Goal: Transaction & Acquisition: Purchase product/service

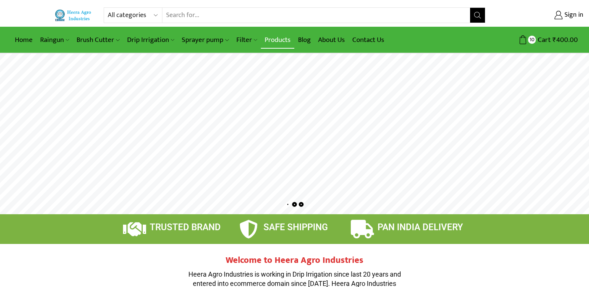
click at [273, 41] on link "Products" at bounding box center [277, 39] width 33 height 17
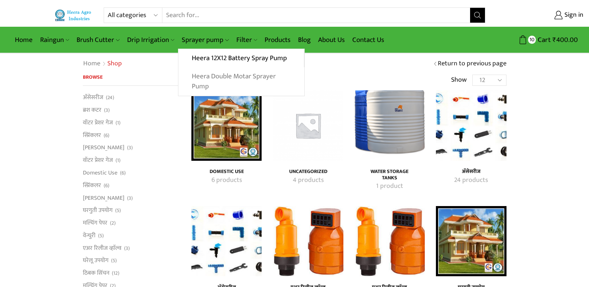
click at [223, 74] on link "Heera Double Motar Sprayer Pump" at bounding box center [241, 81] width 126 height 29
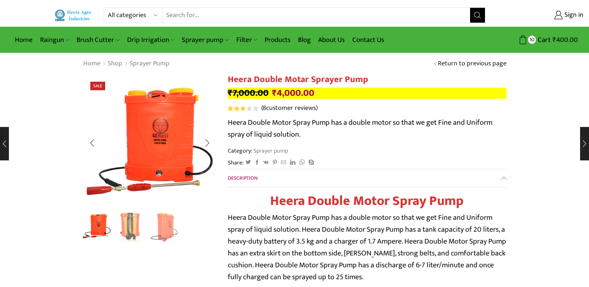
click at [132, 235] on img "2 / 3" at bounding box center [130, 226] width 31 height 31
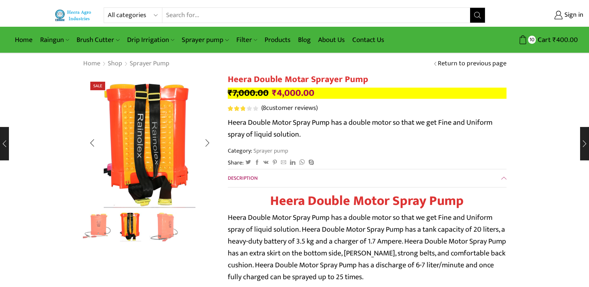
click at [90, 228] on img "1 / 3" at bounding box center [96, 226] width 31 height 31
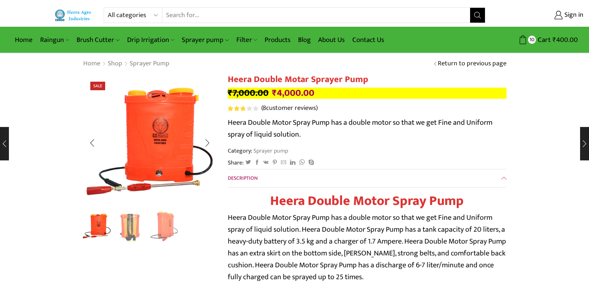
click at [167, 229] on img "3 / 3" at bounding box center [165, 226] width 31 height 31
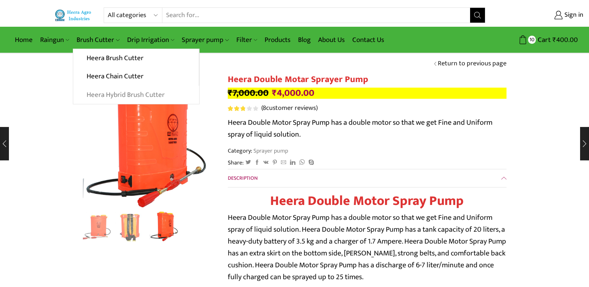
click at [113, 98] on link "Heera Hybrid Brush Cutter" at bounding box center [136, 95] width 126 height 19
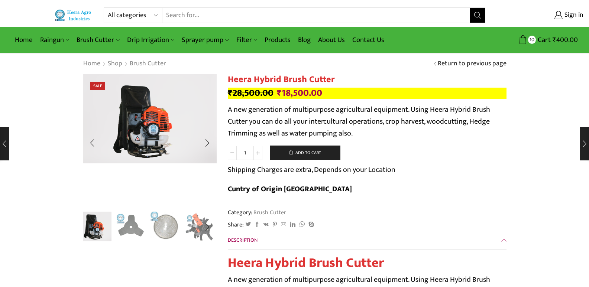
click at [164, 236] on img "3 / 10" at bounding box center [165, 226] width 31 height 31
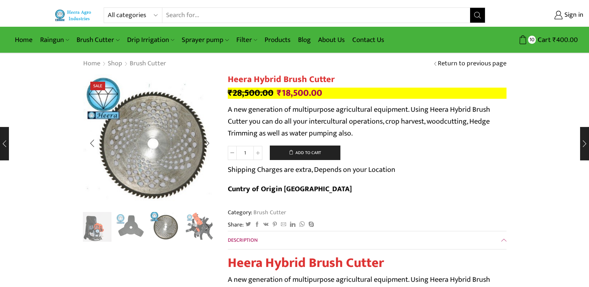
click at [196, 223] on img "4 / 10" at bounding box center [199, 226] width 31 height 31
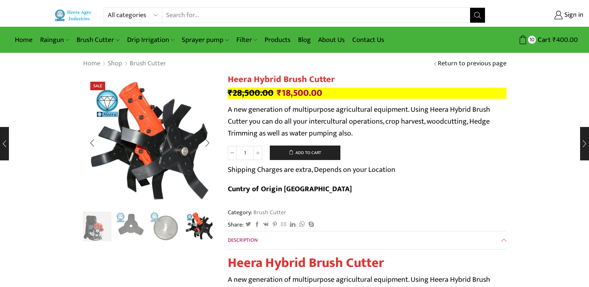
click at [127, 222] on img "2 / 10" at bounding box center [130, 226] width 31 height 31
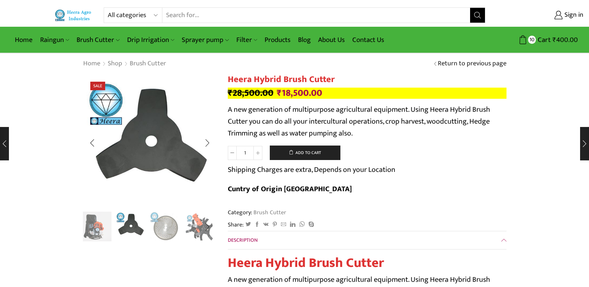
click at [105, 223] on img "1 / 10" at bounding box center [96, 226] width 31 height 31
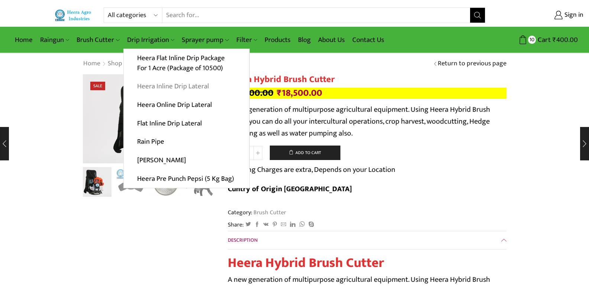
click at [179, 88] on link "Heera Inline Drip Lateral" at bounding box center [186, 86] width 125 height 19
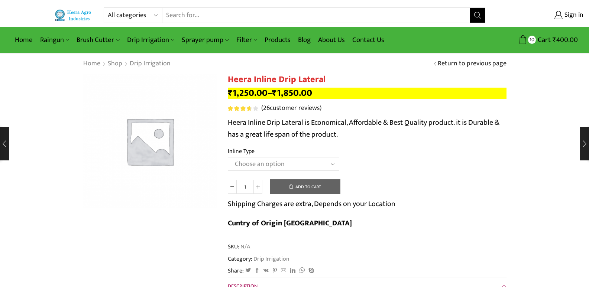
click at [284, 161] on select "Choose an option Heera Inline 12 MM (30CM) Heera Inline 12 MM (38CM) Heera Inli…" at bounding box center [283, 164] width 111 height 14
click at [228, 157] on select "Choose an option Heera Inline 12 MM (30CM) Heera Inline 12 MM (38CM) Heera Inli…" at bounding box center [283, 164] width 111 height 14
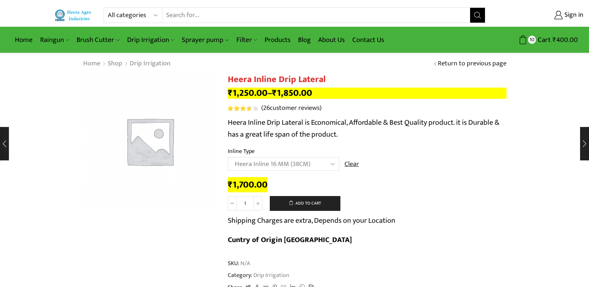
click at [274, 169] on select "Choose an option Heera Inline 12 MM (30CM) Heera Inline 12 MM (38CM) Heera Inli…" at bounding box center [283, 164] width 111 height 14
click at [228, 157] on select "Choose an option Heera Inline 12 MM (30CM) Heera Inline 12 MM (38CM) Heera Inli…" at bounding box center [283, 164] width 111 height 14
click at [299, 164] on select "Choose an option Heera Inline 12 MM (30CM) Heera Inline 12 MM (38CM) Heera Inli…" at bounding box center [283, 164] width 111 height 14
click at [228, 157] on select "Choose an option Heera Inline 12 MM (30CM) Heera Inline 12 MM (38CM) Heera Inli…" at bounding box center [283, 164] width 111 height 14
click at [311, 161] on select "Choose an option Heera Inline 12 MM (30CM) Heera Inline 12 MM (38CM) Heera Inli…" at bounding box center [283, 164] width 111 height 14
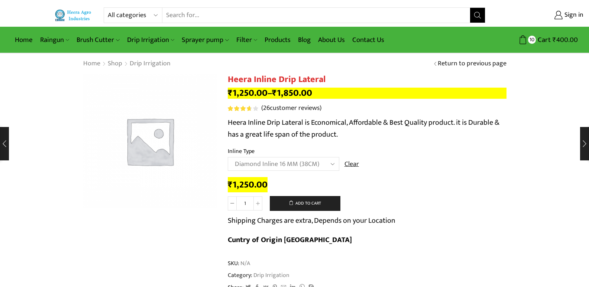
click at [228, 157] on select "Choose an option Heera Inline 12 MM (30CM) Heera Inline 12 MM (38CM) Heera Inli…" at bounding box center [283, 164] width 111 height 14
click at [317, 162] on select "Choose an option Heera Inline 12 MM (30CM) Heera Inline 12 MM (38CM) Heera Inli…" at bounding box center [283, 164] width 111 height 14
click at [228, 157] on select "Choose an option Heera Inline 12 MM (30CM) Heera Inline 12 MM (38CM) Heera Inli…" at bounding box center [283, 164] width 111 height 14
select select "Heera Inline 16 MM (38CM)"
click at [345, 182] on div "₹ 1,700.00" at bounding box center [367, 186] width 279 height 12
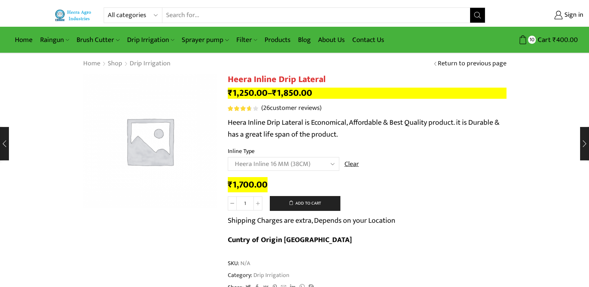
click at [249, 202] on input "1" at bounding box center [245, 204] width 17 height 14
type input "105"
click at [334, 189] on div "₹ 1,700.00" at bounding box center [367, 186] width 279 height 12
click at [374, 183] on div "₹ 1,700.00" at bounding box center [367, 186] width 279 height 12
click at [333, 199] on button "Add to cart" at bounding box center [305, 203] width 71 height 15
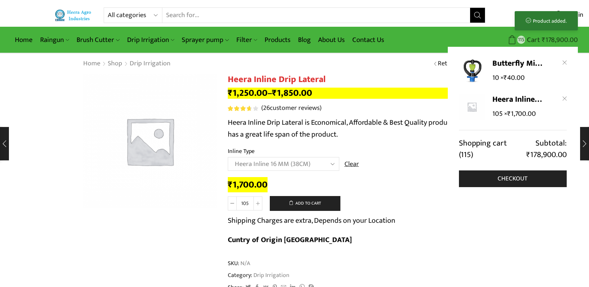
click at [572, 42] on bdi "₹ 178,900.00" at bounding box center [560, 40] width 36 height 12
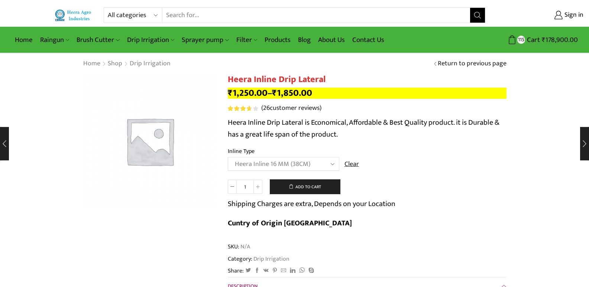
select select "Heera Inline 16 MM (38CM)"
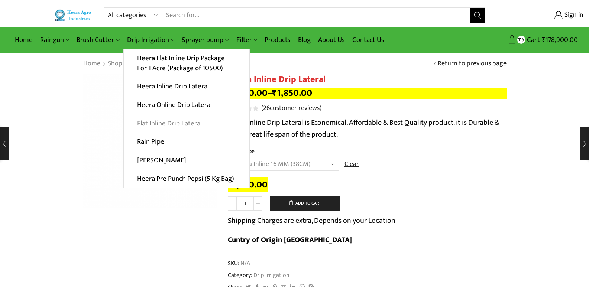
click at [181, 127] on link "Flat Inline Drip Lateral" at bounding box center [186, 123] width 125 height 19
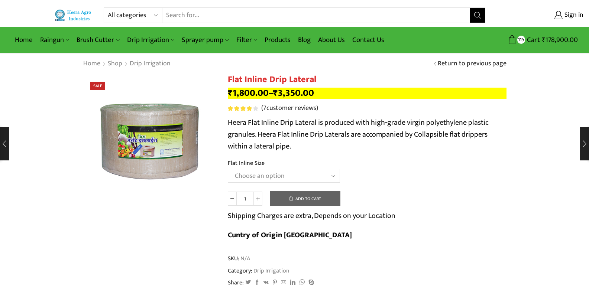
drag, startPoint x: 0, startPoint y: 0, endPoint x: 303, endPoint y: 181, distance: 352.9
click at [303, 181] on select "Choose an option 12 MM 0.25 Thickness (30 CM) 12 MM 0.25 Thickness (40 CM) 12 M…" at bounding box center [284, 176] width 112 height 14
select select "16 MM 0.40 Thickness (40 CM)"
click at [228, 169] on select "Choose an option 12 MM 0.25 Thickness (30 CM) 12 MM 0.25 Thickness (40 CM) 12 M…" at bounding box center [284, 176] width 112 height 14
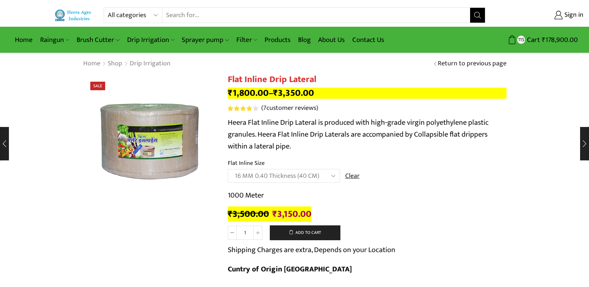
click at [247, 234] on input "1" at bounding box center [245, 233] width 17 height 14
type input "10"
drag, startPoint x: 284, startPoint y: 231, endPoint x: 281, endPoint y: 230, distance: 3.8
click at [285, 230] on button "Add to cart" at bounding box center [305, 233] width 71 height 15
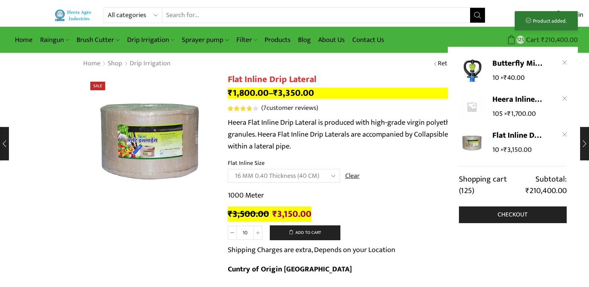
click at [561, 42] on bdi "₹ 210,400.00" at bounding box center [559, 40] width 37 height 12
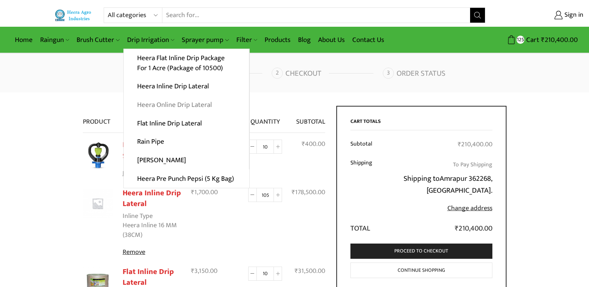
click at [163, 102] on link "Heera Online Drip Lateral" at bounding box center [186, 105] width 125 height 19
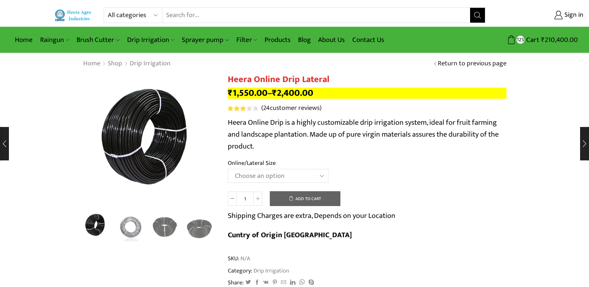
click at [298, 171] on select "Choose an option Heera Online 16MM Heera Online GOLD 16MM Heera Online 12MM Hee…" at bounding box center [278, 176] width 101 height 14
click at [228, 169] on select "Choose an option Heera Online 16MM Heera Online GOLD 16MM Heera Online 12MM Hee…" at bounding box center [278, 176] width 101 height 14
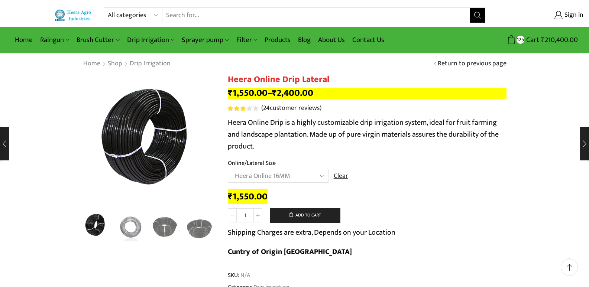
scroll to position [37, 0]
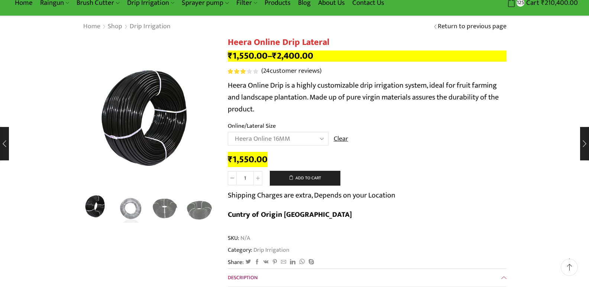
click at [295, 135] on select "Choose an option Heera Online 16MM Heera Online GOLD 16MM Heera Online 12MM Hee…" at bounding box center [278, 139] width 101 height 14
click at [228, 132] on select "Choose an option Heera Online 16MM Heera Online GOLD 16MM Heera Online 12MM Hee…" at bounding box center [278, 139] width 101 height 14
click at [303, 136] on select "Choose an option Heera Online 16MM Heera Online GOLD 16MM Heera Online 12MM Hee…" at bounding box center [278, 139] width 101 height 14
click at [228, 132] on select "Choose an option Heera Online 16MM Heera Online GOLD 16MM Heera Online 12MM Hee…" at bounding box center [278, 139] width 101 height 14
click at [359, 145] on td "Choose an option Heera Online 16MM Heera Online GOLD 16MM Heera Online 12MM Hee…" at bounding box center [367, 142] width 279 height 20
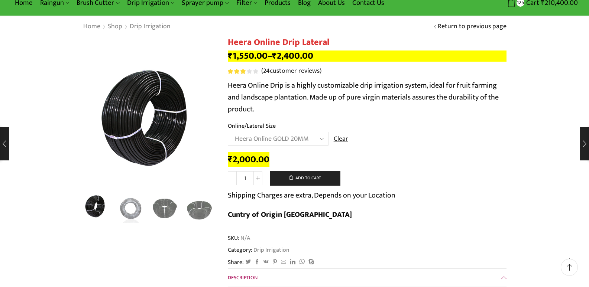
click at [320, 140] on select "Choose an option Heera Online 16MM Heera Online GOLD 16MM Heera Online 12MM Hee…" at bounding box center [278, 139] width 101 height 14
click at [228, 132] on select "Choose an option Heera Online 16MM Heera Online GOLD 16MM Heera Online 12MM Hee…" at bounding box center [278, 139] width 101 height 14
click at [306, 140] on select "Choose an option Heera Online 16MM Heera Online GOLD 16MM Heera Online 12MM Hee…" at bounding box center [278, 139] width 101 height 14
click at [228, 132] on select "Choose an option Heera Online 16MM Heera Online GOLD 16MM Heera Online 12MM Hee…" at bounding box center [278, 139] width 101 height 14
click at [295, 145] on select "Choose an option Heera Online 16MM Heera Online GOLD 16MM Heera Online 12MM Hee…" at bounding box center [278, 139] width 101 height 14
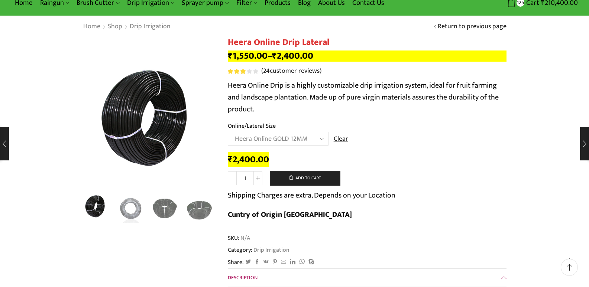
click at [228, 132] on select "Choose an option Heera Online 16MM Heera Online GOLD 16MM Heera Online 12MM Hee…" at bounding box center [278, 139] width 101 height 14
click at [303, 142] on select "Choose an option Heera Online 16MM Heera Online GOLD 16MM Heera Online 12MM Hee…" at bounding box center [278, 139] width 101 height 14
click at [228, 132] on select "Choose an option Heera Online 16MM Heera Online GOLD 16MM Heera Online 12MM Hee…" at bounding box center [278, 139] width 101 height 14
click at [294, 146] on td "Choose an option Heera Online 16MM Heera Online GOLD 16MM Heera Online 12MM Hee…" at bounding box center [367, 142] width 279 height 20
click at [295, 140] on select "Choose an option Heera Online 16MM Heera Online GOLD 16MM Heera Online 12MM Hee…" at bounding box center [278, 139] width 101 height 14
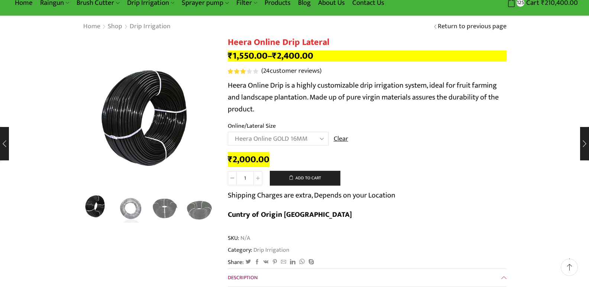
click at [228, 132] on select "Choose an option Heera Online 16MM Heera Online GOLD 16MM Heera Online 12MM Hee…" at bounding box center [278, 139] width 101 height 14
click at [304, 136] on select "Choose an option Heera Online 16MM Heera Online GOLD 16MM Heera Online 12MM Hee…" at bounding box center [278, 139] width 101 height 14
click at [228, 132] on select "Choose an option Heera Online 16MM Heera Online GOLD 16MM Heera Online 12MM Hee…" at bounding box center [278, 139] width 101 height 14
click at [354, 155] on div "₹ 1,550.00" at bounding box center [367, 160] width 279 height 12
click at [306, 142] on select "Choose an option Heera Online 16MM Heera Online GOLD 16MM Heera Online 12MM Hee…" at bounding box center [278, 139] width 101 height 14
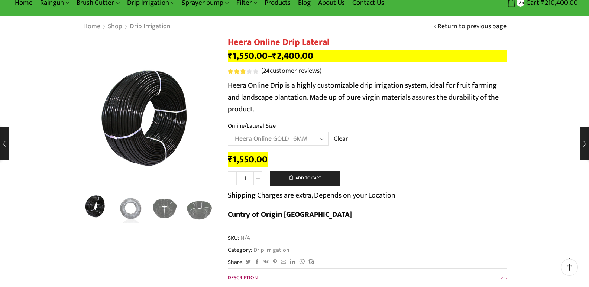
click at [228, 132] on select "Choose an option Heera Online 16MM Heera Online GOLD 16MM Heera Online 12MM Hee…" at bounding box center [278, 139] width 101 height 14
click at [366, 159] on div "₹ 2,000.00" at bounding box center [367, 160] width 279 height 12
click at [300, 136] on select "Choose an option Heera Online 16MM Heera Online GOLD 16MM Heera Online 12MM Hee…" at bounding box center [278, 139] width 101 height 14
click at [228, 132] on select "Choose an option Heera Online 16MM Heera Online GOLD 16MM Heera Online 12MM Hee…" at bounding box center [278, 139] width 101 height 14
select select "Heera Online 16MM"
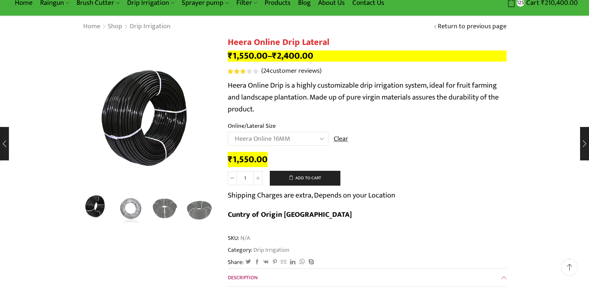
click at [387, 138] on td "Choose an option Heera Online 16MM Heera Online GOLD 16MM Heera Online 12MM Hee…" at bounding box center [367, 142] width 279 height 20
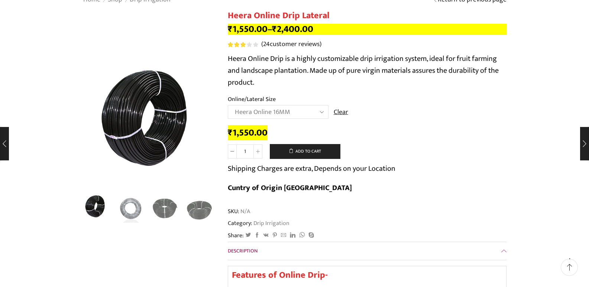
scroll to position [149, 0]
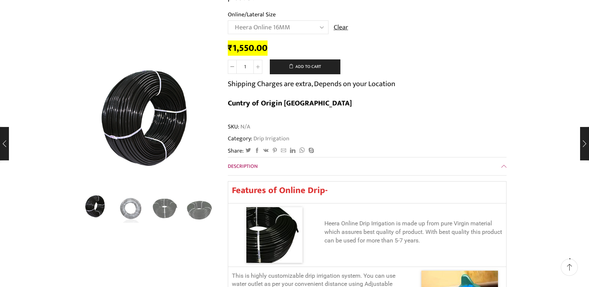
click at [387, 158] on link "Description" at bounding box center [367, 167] width 279 height 18
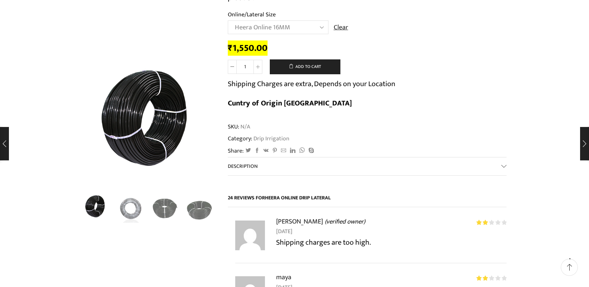
click at [387, 158] on link "Description" at bounding box center [367, 167] width 279 height 18
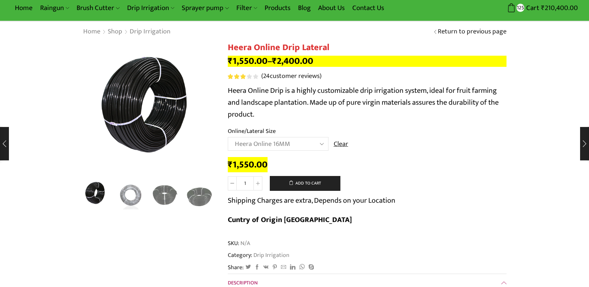
scroll to position [0, 0]
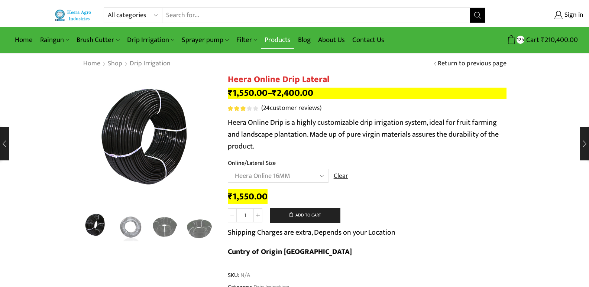
click at [275, 38] on link "Products" at bounding box center [277, 39] width 33 height 17
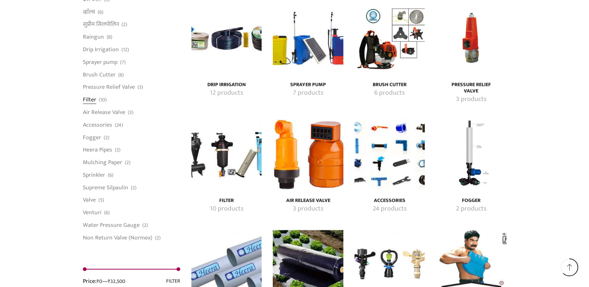
scroll to position [1189, 0]
click at [96, 54] on link "Drip Irrigation" at bounding box center [101, 49] width 36 height 13
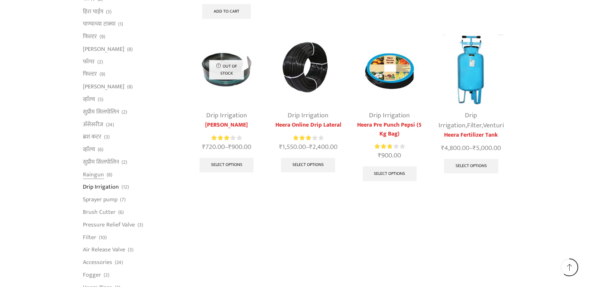
scroll to position [446, 0]
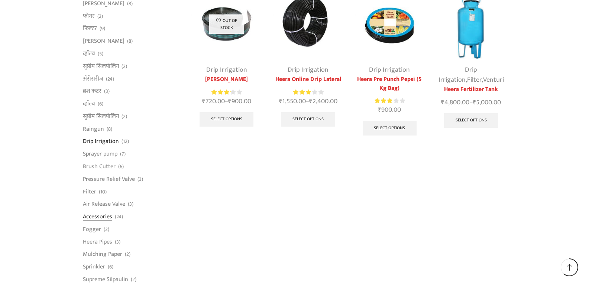
click at [104, 215] on link "Accessories" at bounding box center [97, 217] width 29 height 13
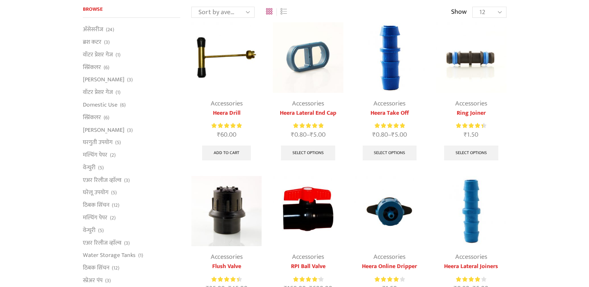
scroll to position [149, 0]
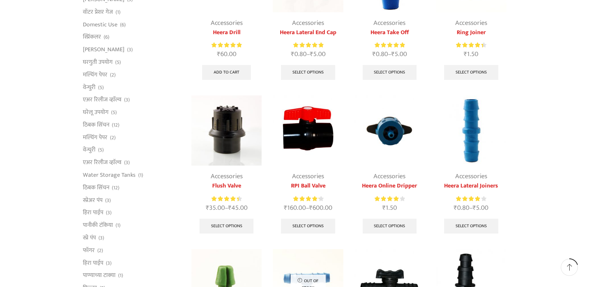
click at [402, 146] on img at bounding box center [390, 131] width 70 height 70
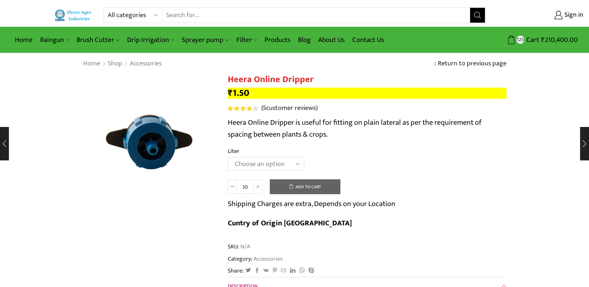
click at [292, 166] on select "Choose an option 16 Liter 4 Liter 8 Liter" at bounding box center [266, 164] width 77 height 14
click at [228, 157] on select "Choose an option 16 Liter 4 Liter 8 Liter" at bounding box center [266, 164] width 77 height 14
select select "16-liter"
click at [259, 188] on icon at bounding box center [258, 187] width 4 height 4
type input "100"
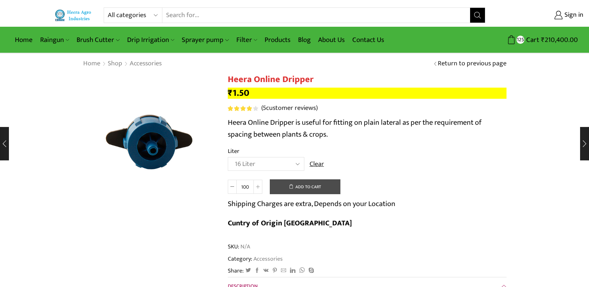
click at [307, 189] on button "Add to cart" at bounding box center [305, 187] width 71 height 15
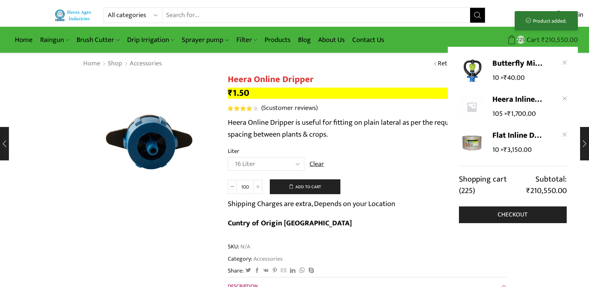
click at [565, 35] on bdi "₹ 210,550.00" at bounding box center [559, 40] width 36 height 12
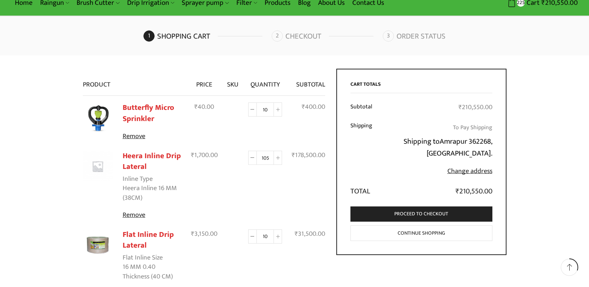
scroll to position [111, 0]
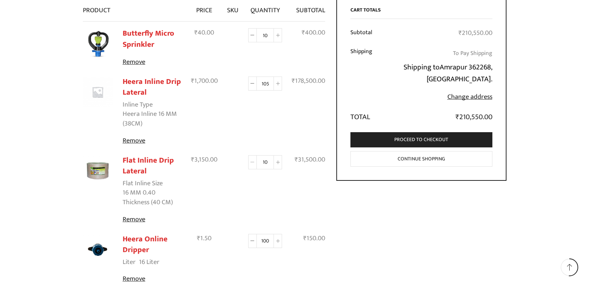
click at [248, 163] on span at bounding box center [252, 162] width 9 height 14
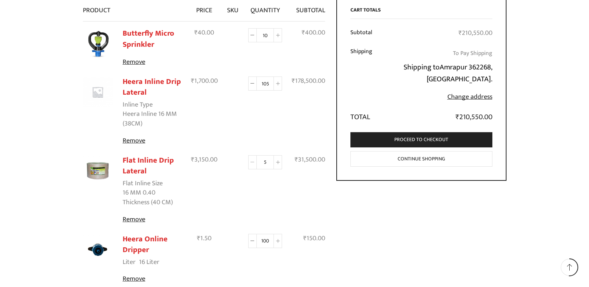
click at [248, 163] on span at bounding box center [252, 162] width 9 height 14
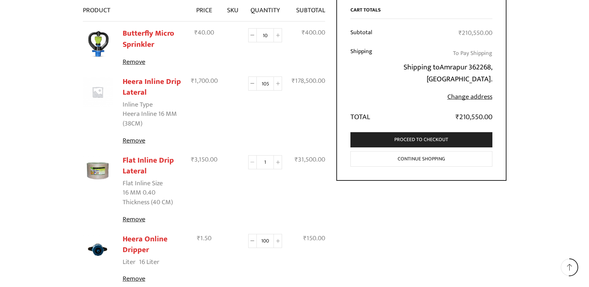
type input "0"
click at [248, 163] on span at bounding box center [252, 162] width 9 height 14
click at [254, 87] on span at bounding box center [252, 84] width 9 height 14
click at [251, 85] on icon at bounding box center [252, 84] width 4 height 4
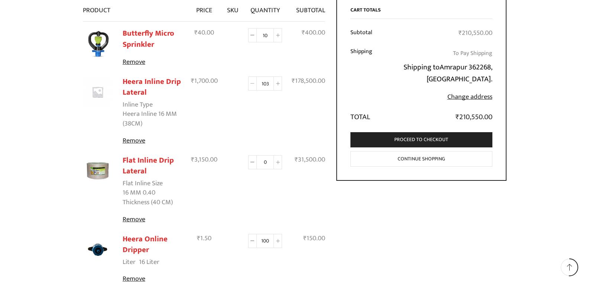
click at [251, 85] on icon at bounding box center [252, 84] width 4 height 4
type input "100"
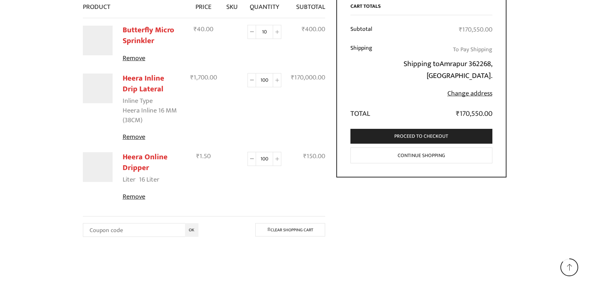
scroll to position [152, 0]
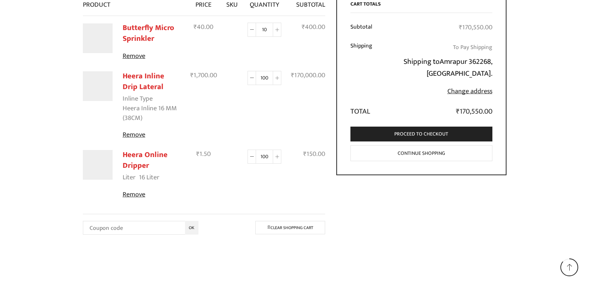
drag, startPoint x: 269, startPoint y: 78, endPoint x: 239, endPoint y: 79, distance: 30.5
click at [239, 79] on tr "Heera Inline Drip Lateral Inline Type Heera Inline 16 MM (38CM) Remove 100 x ₹ …" at bounding box center [204, 105] width 243 height 79
type input "0"
click at [252, 123] on td "Heera Inline Drip Lateral quantity 0" at bounding box center [264, 105] width 43 height 79
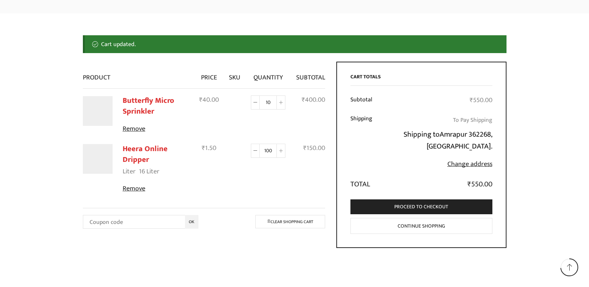
scroll to position [78, 0]
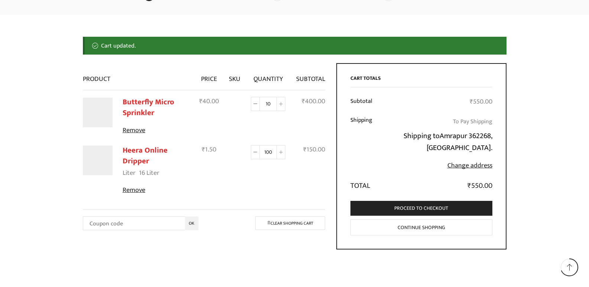
click at [250, 104] on div "Butterfly Micro Sprinkler quantity 10" at bounding box center [268, 104] width 36 height 14
click at [256, 106] on icon at bounding box center [255, 104] width 4 height 4
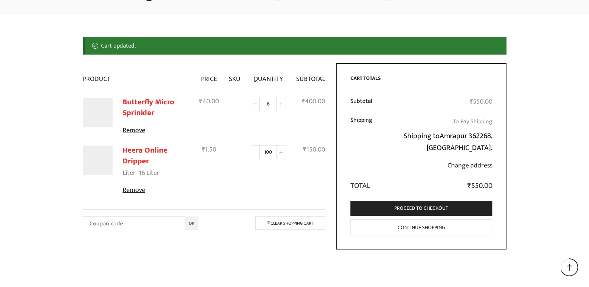
click at [256, 106] on icon at bounding box center [255, 104] width 4 height 4
type input "4"
click at [248, 119] on td "Butterfly Micro Sprinkler quantity 4" at bounding box center [267, 115] width 45 height 51
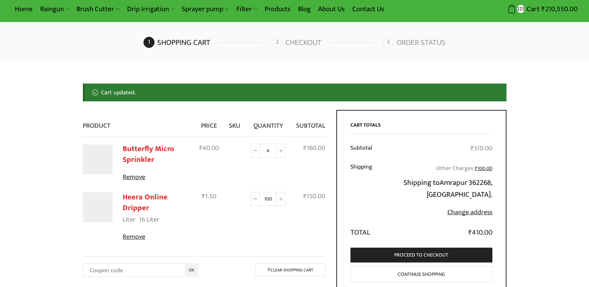
scroll to position [0, 0]
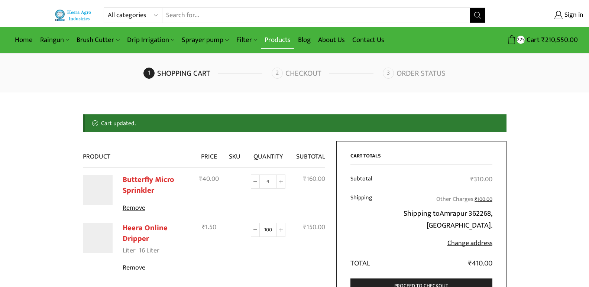
click at [265, 38] on link "Products" at bounding box center [277, 39] width 33 height 17
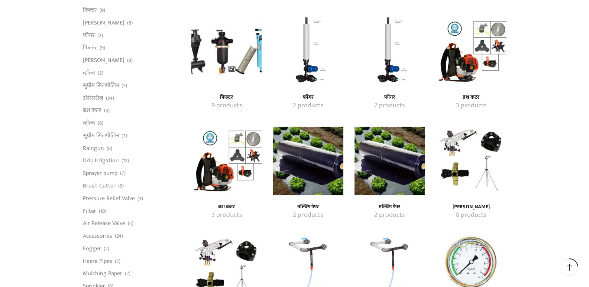
scroll to position [520, 0]
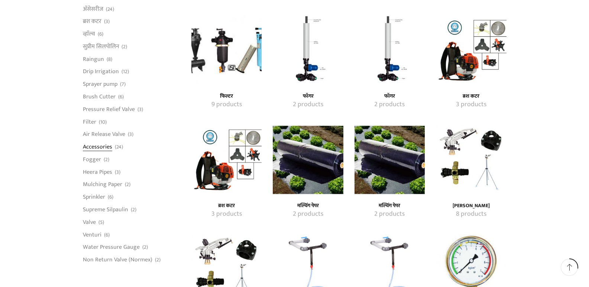
click at [92, 144] on link "Accessories" at bounding box center [97, 147] width 29 height 13
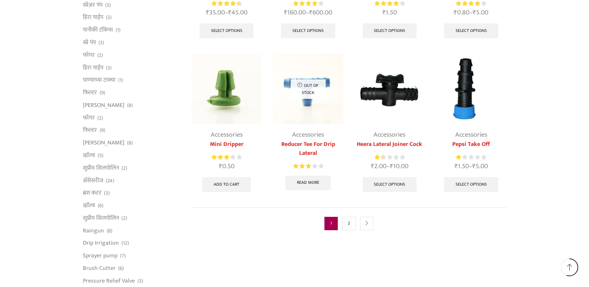
scroll to position [409, 0]
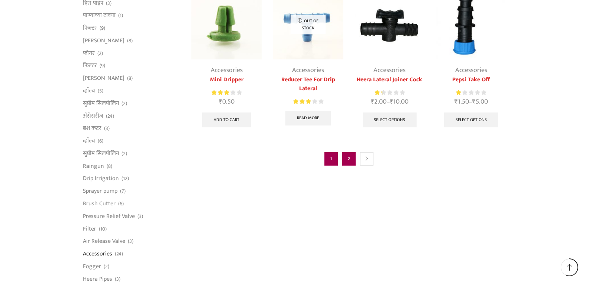
click at [350, 159] on link "2" at bounding box center [348, 158] width 13 height 13
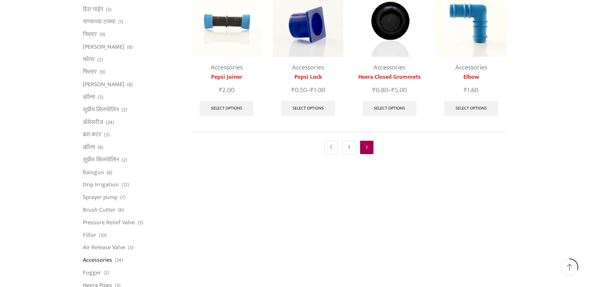
scroll to position [446, 0]
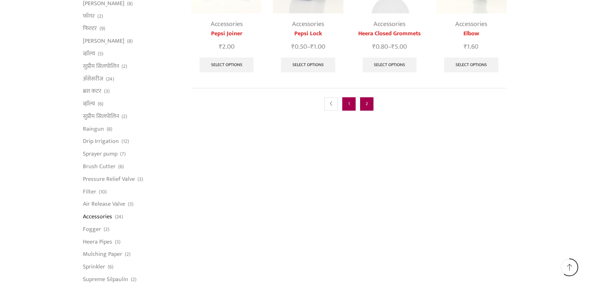
click at [347, 107] on link "1" at bounding box center [348, 103] width 13 height 13
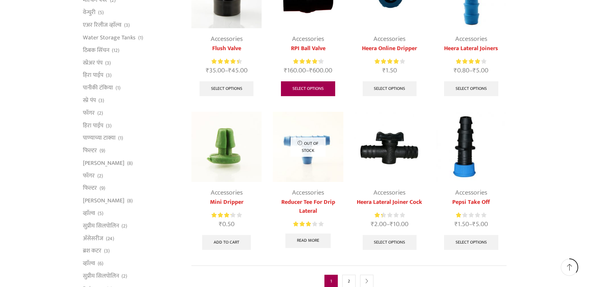
scroll to position [297, 0]
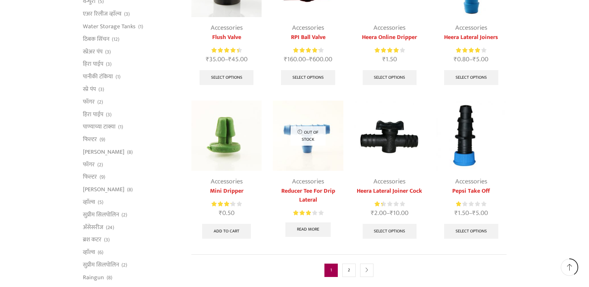
click at [232, 187] on link "Mini Dripper" at bounding box center [226, 191] width 70 height 9
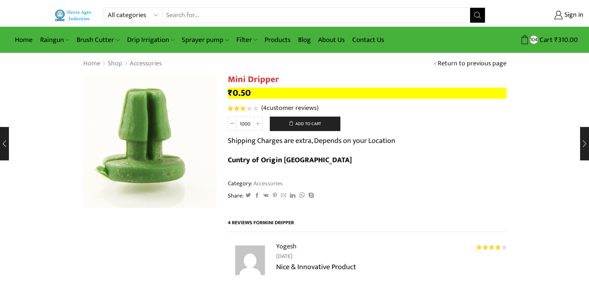
click at [154, 150] on img at bounding box center [148, 138] width 186 height 186
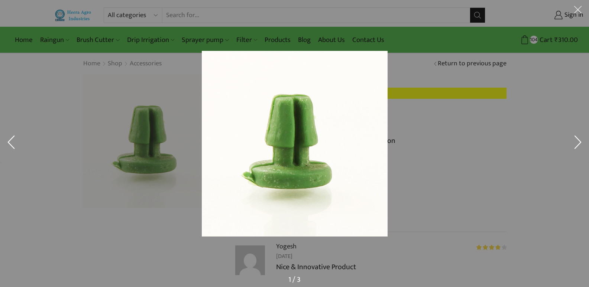
click at [575, 11] on button at bounding box center [578, 11] width 22 height 22
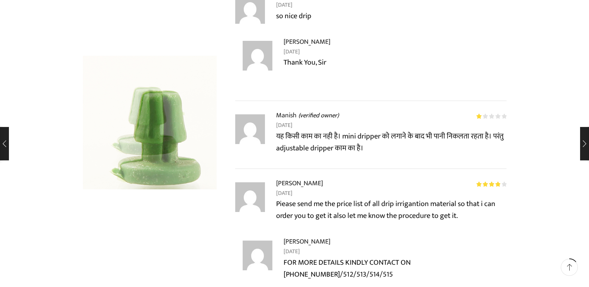
scroll to position [297, 0]
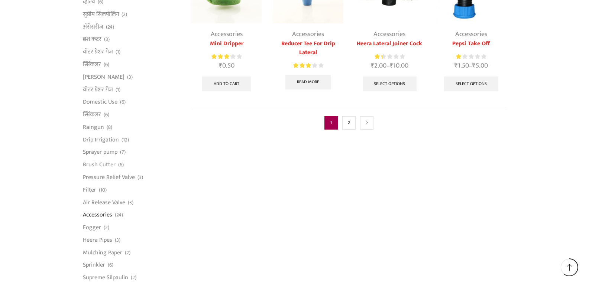
scroll to position [446, 0]
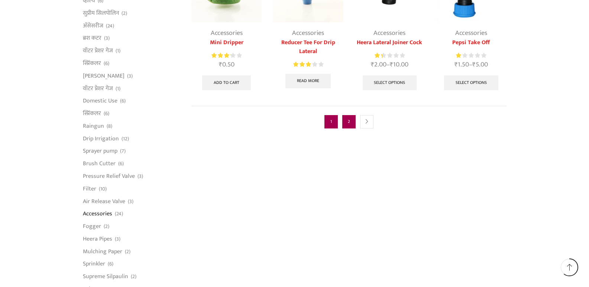
click at [350, 121] on link "2" at bounding box center [348, 121] width 13 height 13
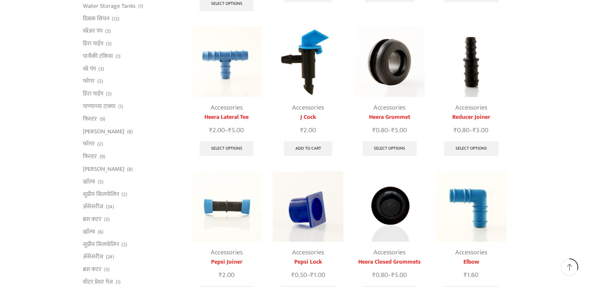
scroll to position [223, 0]
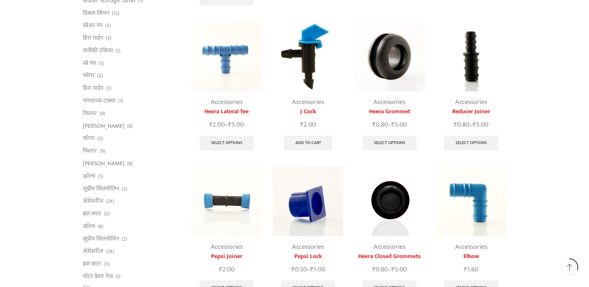
click at [311, 64] on img at bounding box center [308, 56] width 70 height 70
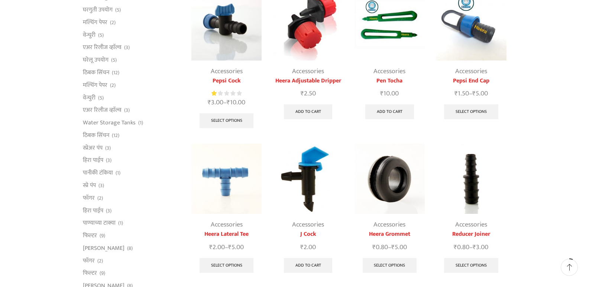
scroll to position [33, 0]
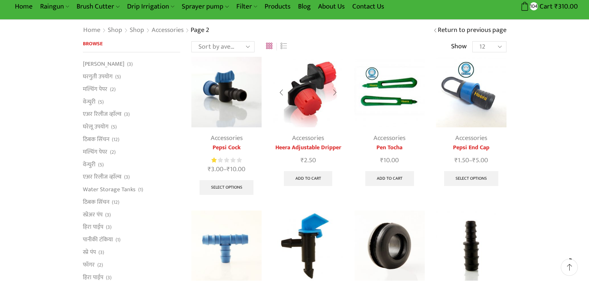
click at [306, 132] on div "Accessories Heera Adjustable Dripper ₹ 2.50 Add to cart" at bounding box center [308, 124] width 70 height 134
click at [305, 115] on img at bounding box center [308, 92] width 70 height 70
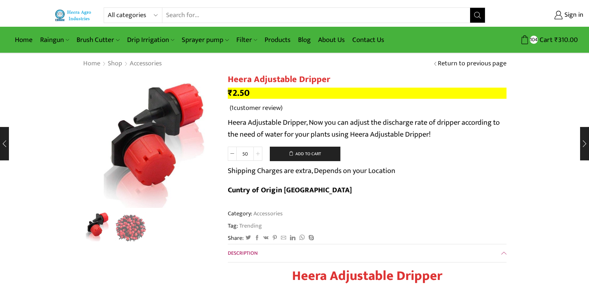
click at [258, 158] on span at bounding box center [257, 154] width 9 height 14
type input "100"
click at [279, 155] on button "Add to cart" at bounding box center [305, 154] width 71 height 15
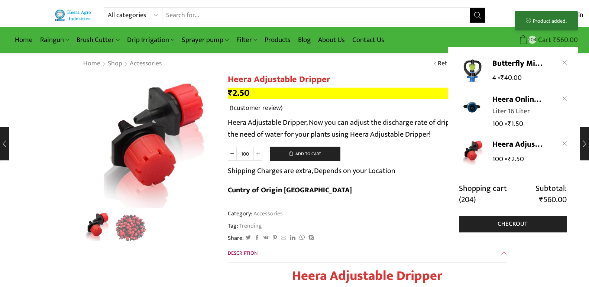
click at [567, 44] on bdi "₹ 560.00" at bounding box center [565, 40] width 25 height 12
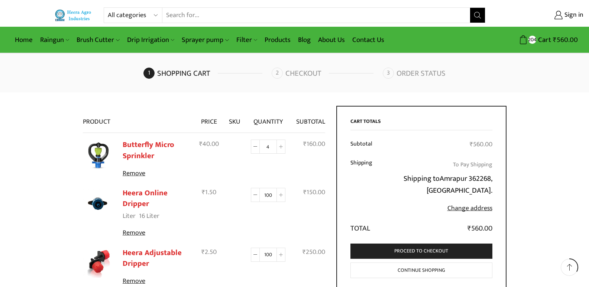
scroll to position [74, 0]
